Goal: Find specific page/section: Find specific page/section

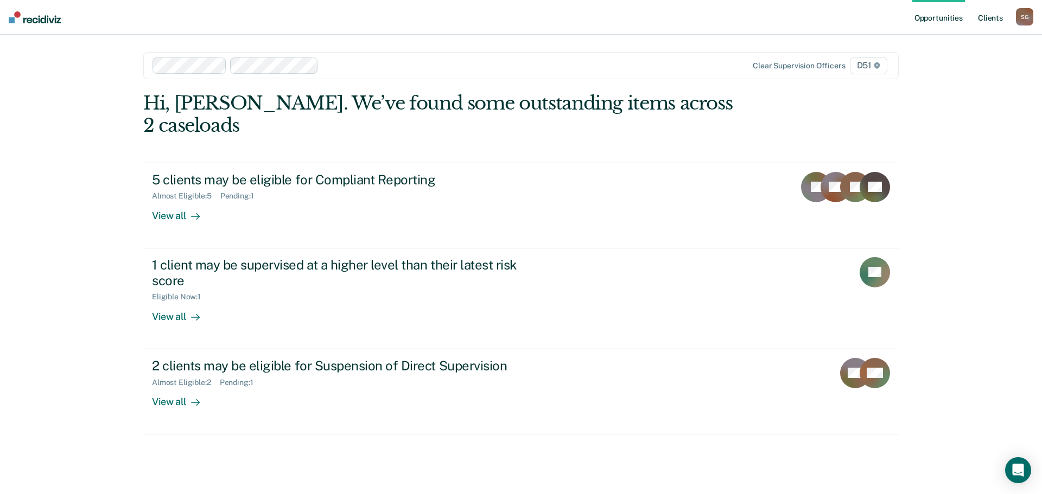
click at [978, 26] on link "Client s" at bounding box center [990, 17] width 29 height 35
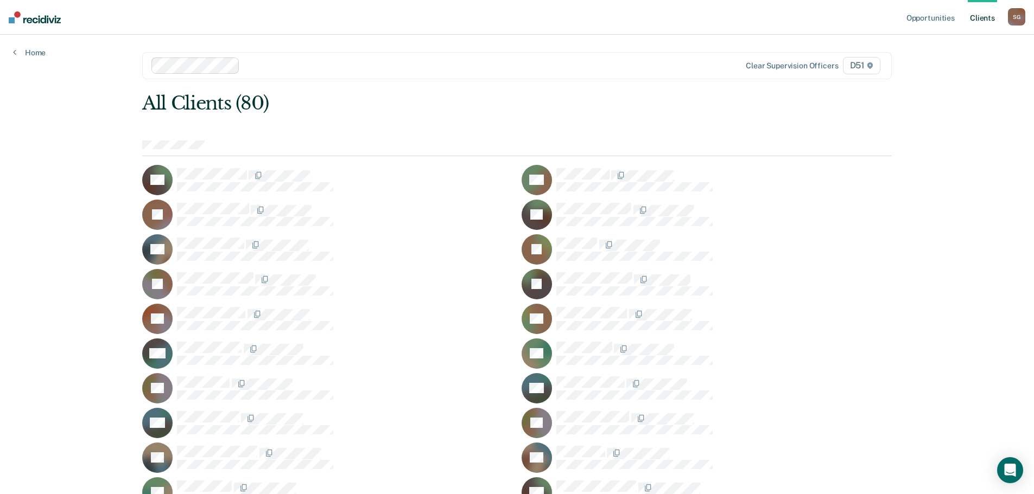
click at [311, 68] on div at bounding box center [453, 65] width 418 height 12
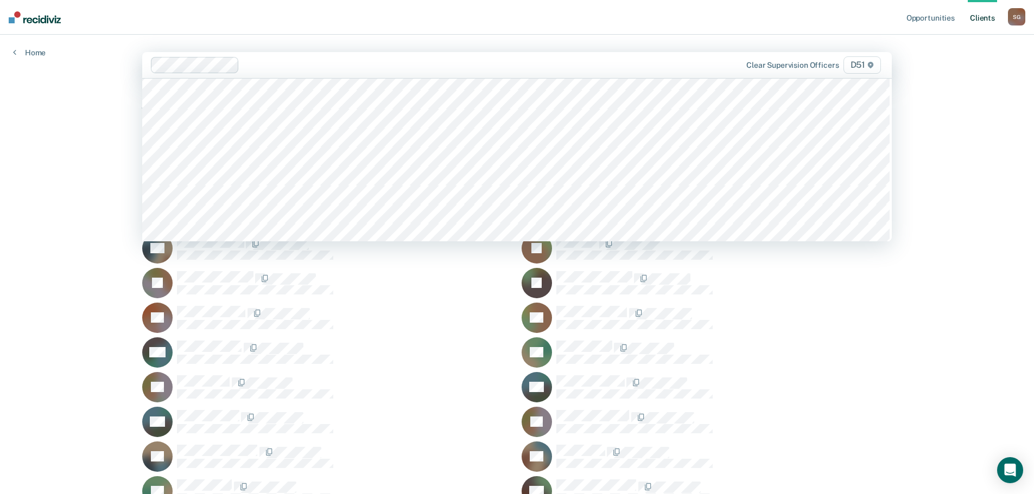
scroll to position [217, 0]
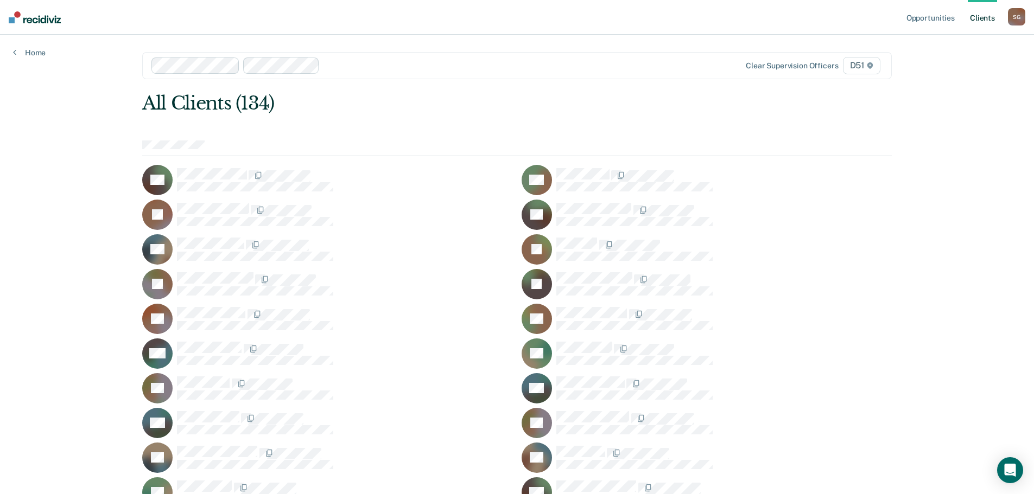
click at [333, 113] on div "All Clients (134)" at bounding box center [442, 103] width 600 height 22
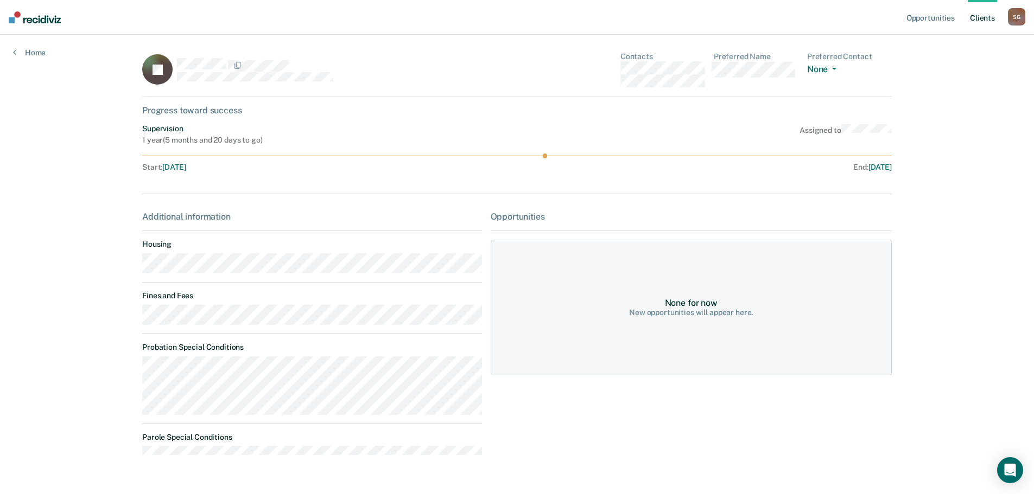
click at [333, 272] on main "EJ Contacts Preferred Name Preferred Contact None Call Text Email None Progress…" at bounding box center [517, 265] width 776 height 460
